Goal: Task Accomplishment & Management: Use online tool/utility

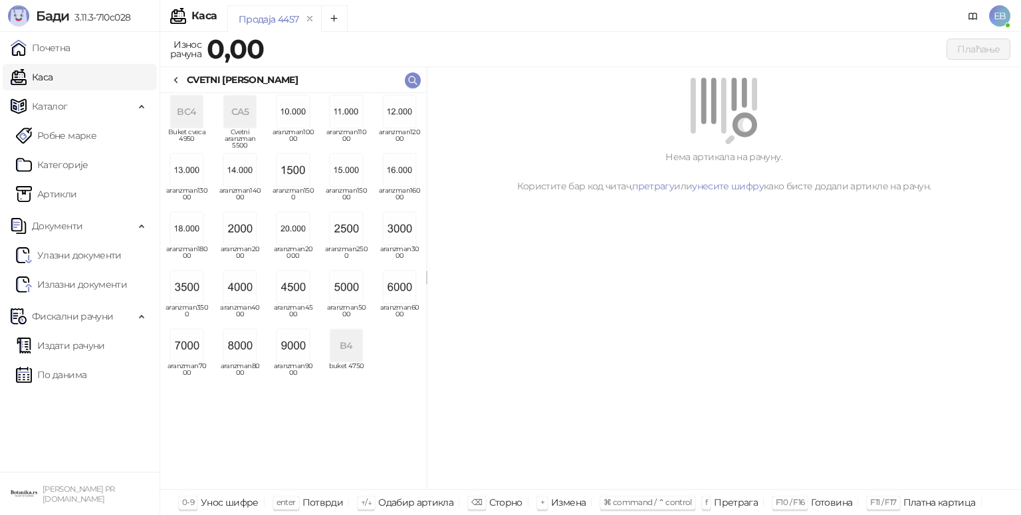
click at [342, 298] on img "grid" at bounding box center [347, 287] width 32 height 32
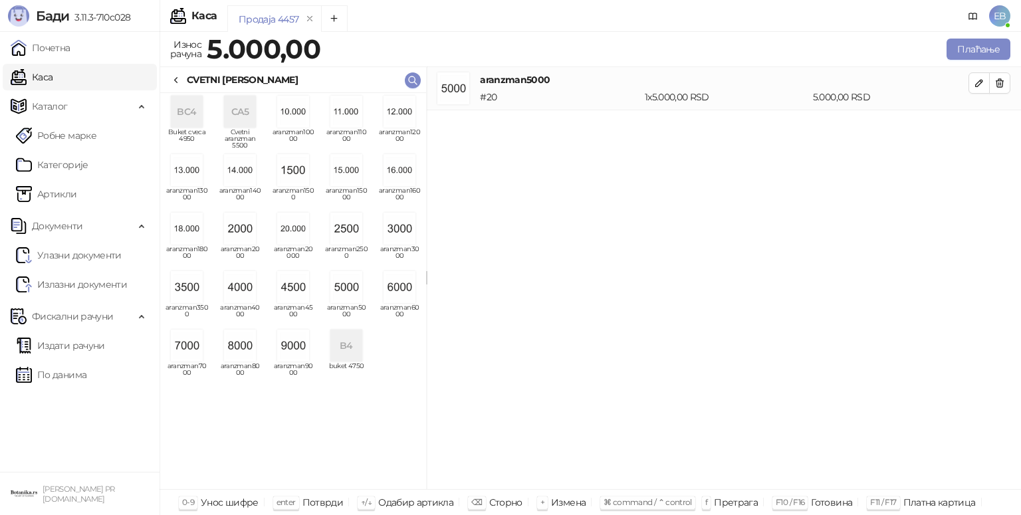
click at [176, 80] on icon at bounding box center [176, 80] width 11 height 11
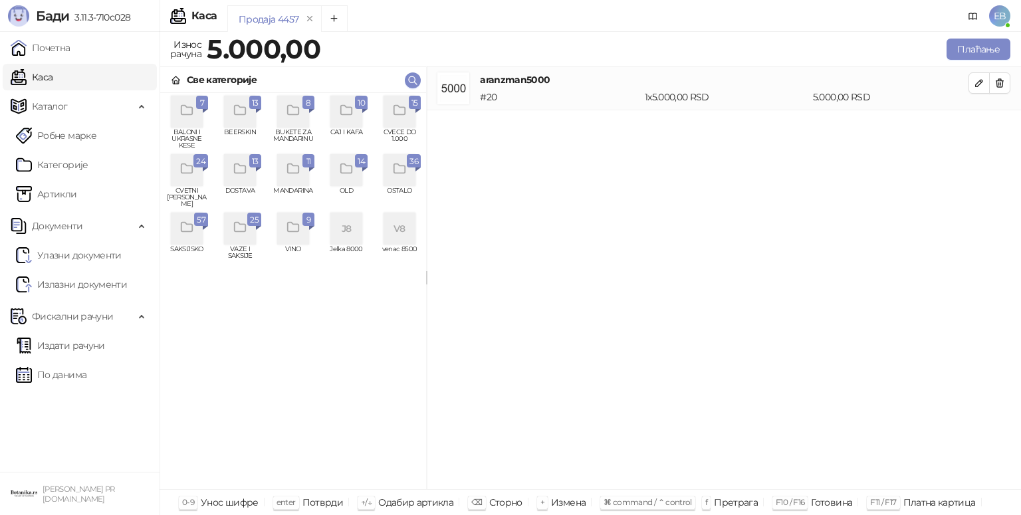
click at [400, 110] on icon "grid" at bounding box center [399, 110] width 15 height 15
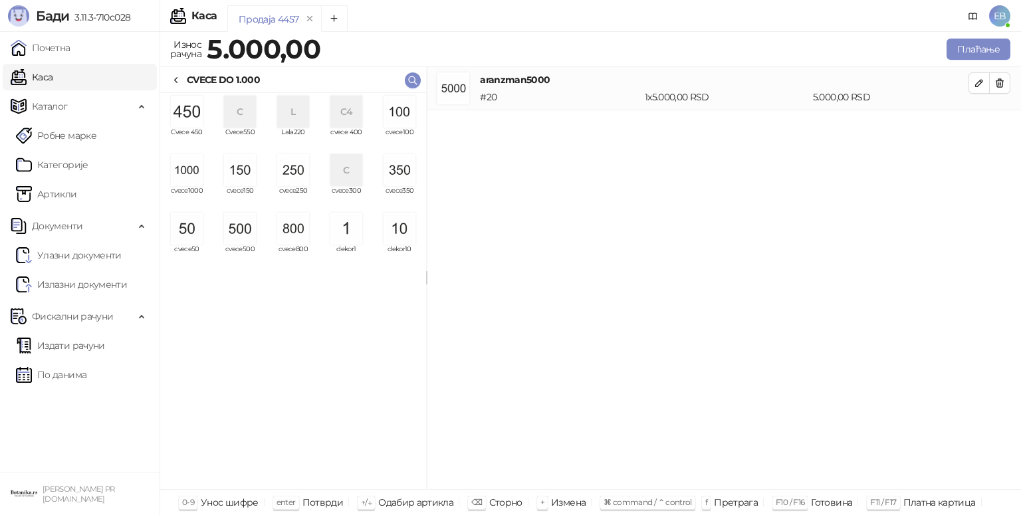
click at [290, 234] on img "grid" at bounding box center [293, 229] width 32 height 32
click at [246, 173] on img "grid" at bounding box center [240, 170] width 32 height 32
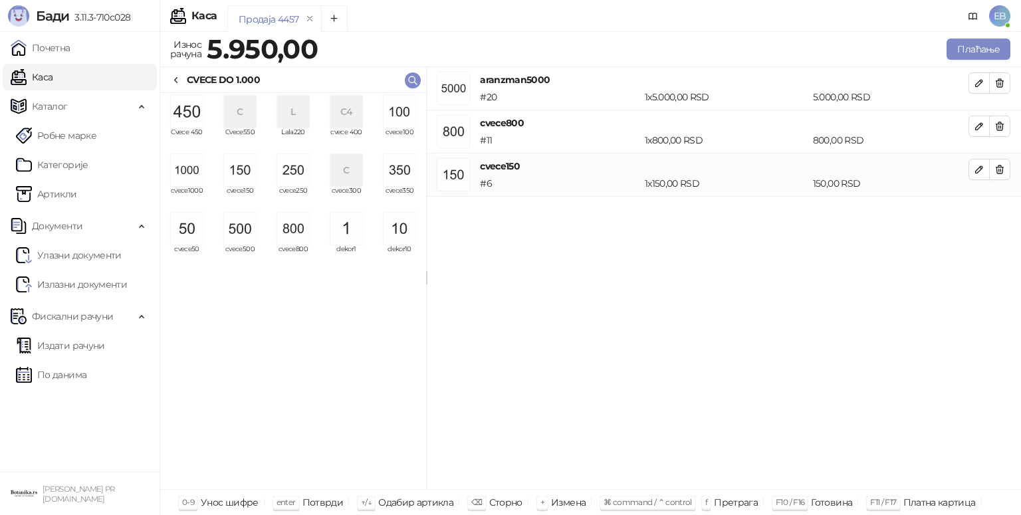
click at [179, 75] on icon at bounding box center [176, 80] width 11 height 11
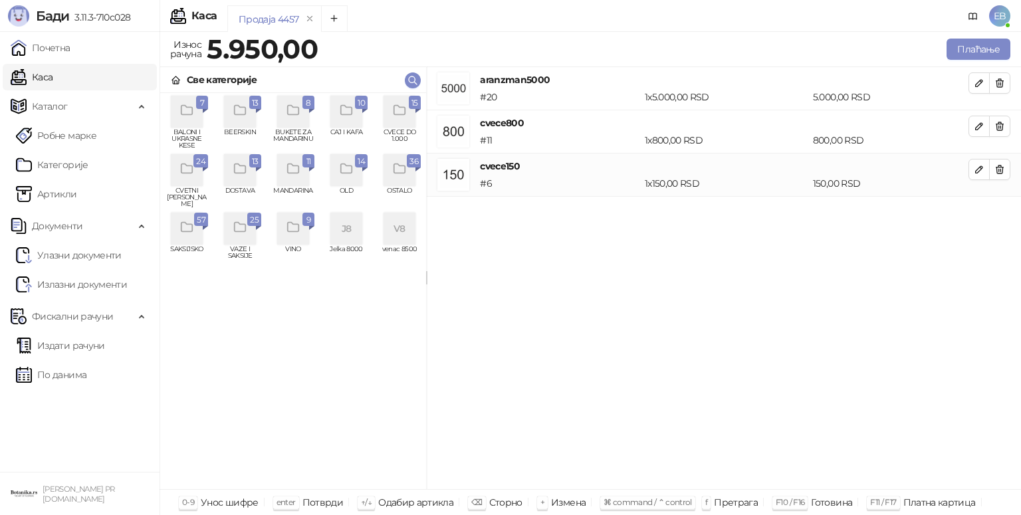
click at [406, 168] on icon "grid" at bounding box center [399, 169] width 15 height 15
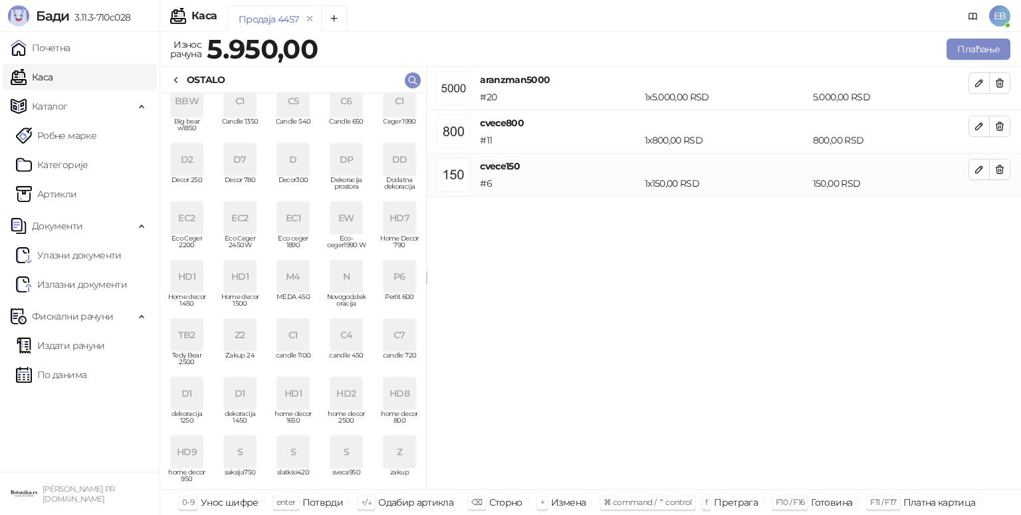
scroll to position [72, 0]
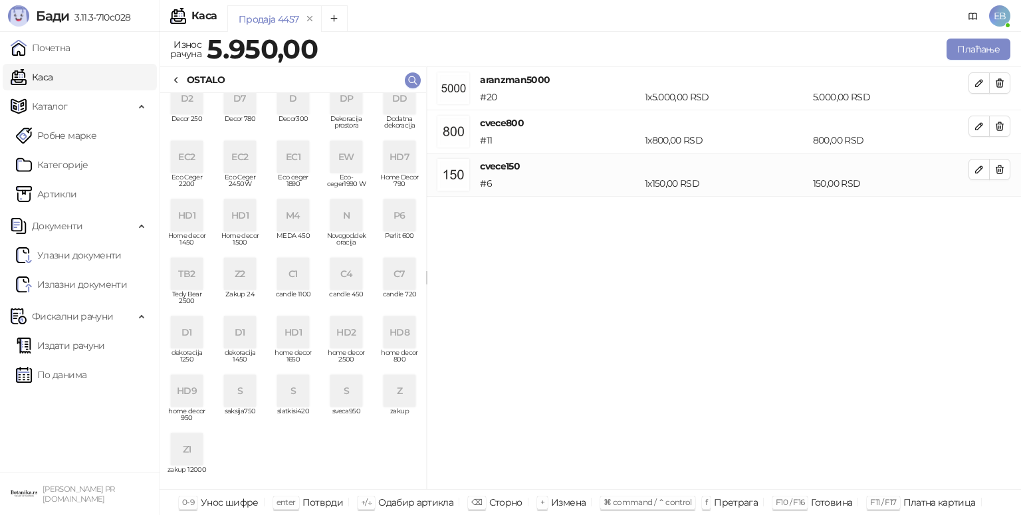
click at [188, 397] on div "HD9" at bounding box center [187, 391] width 32 height 32
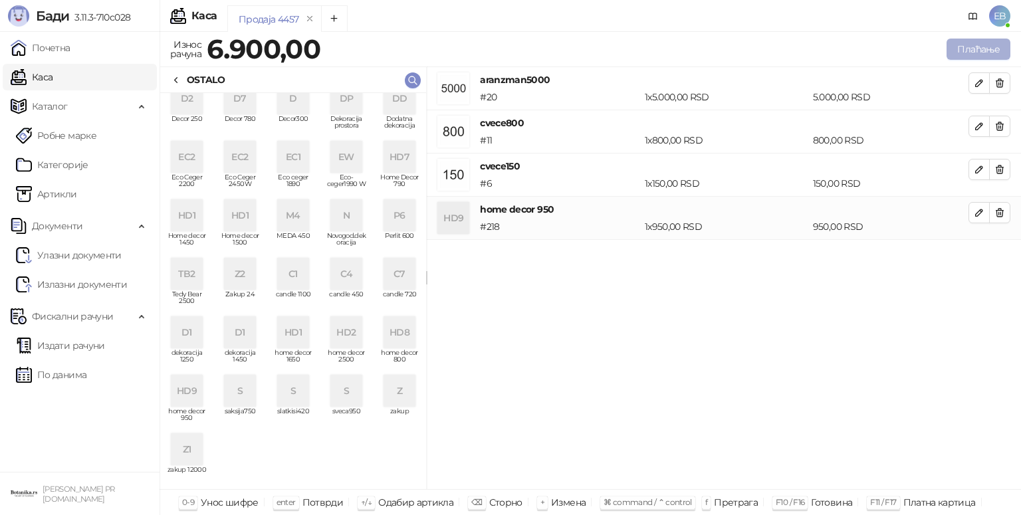
click at [980, 51] on button "Плаћање" at bounding box center [979, 49] width 64 height 21
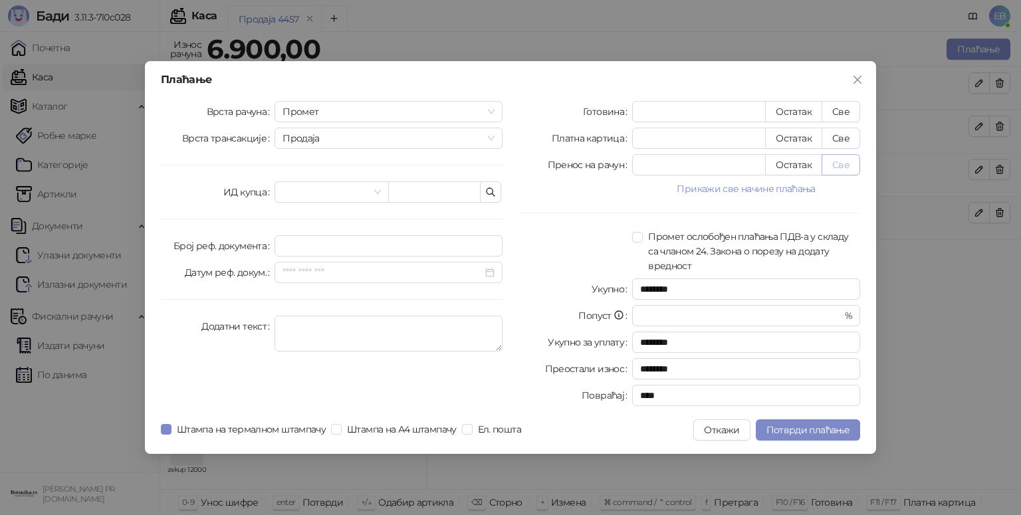
click at [851, 169] on button "Све" at bounding box center [841, 164] width 39 height 21
type input "****"
click at [820, 432] on span "Потврди плаћање" at bounding box center [808, 430] width 83 height 12
